Goal: Transaction & Acquisition: Purchase product/service

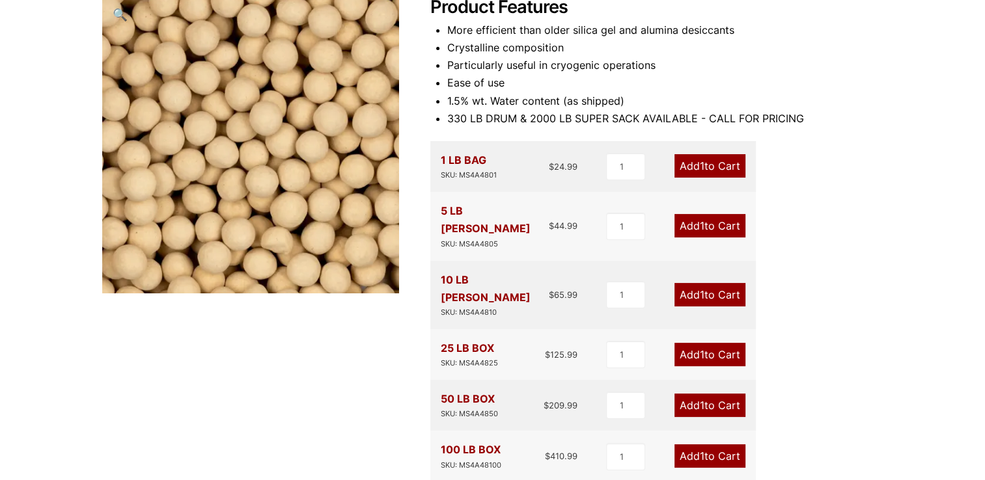
scroll to position [260, 0]
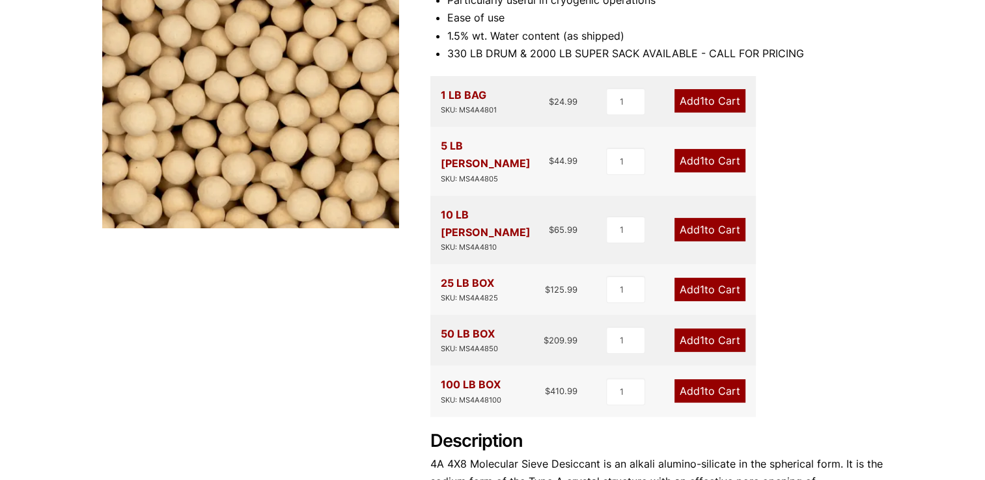
click at [695, 329] on link "Add 1 to Cart" at bounding box center [709, 340] width 71 height 23
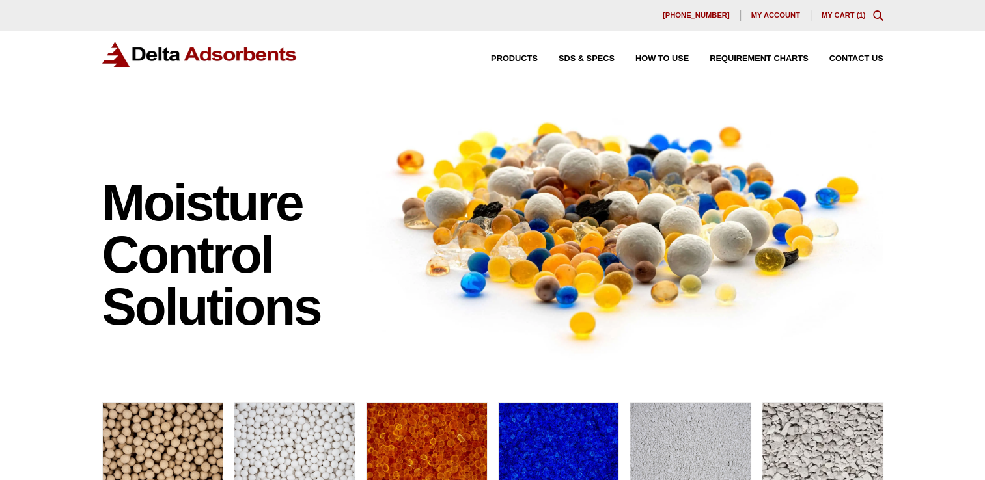
click at [846, 14] on link "My Cart ( 1 )" at bounding box center [843, 15] width 44 height 8
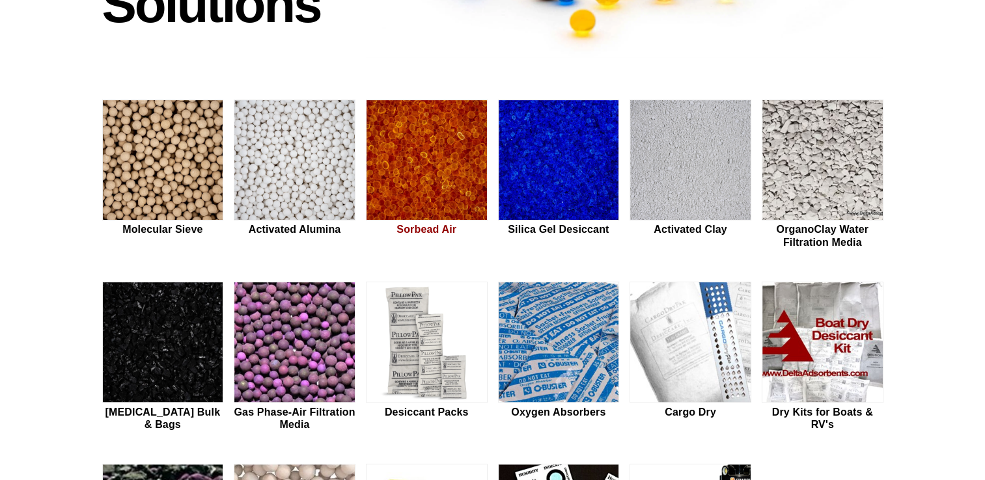
scroll to position [325, 0]
